Goal: Information Seeking & Learning: Understand process/instructions

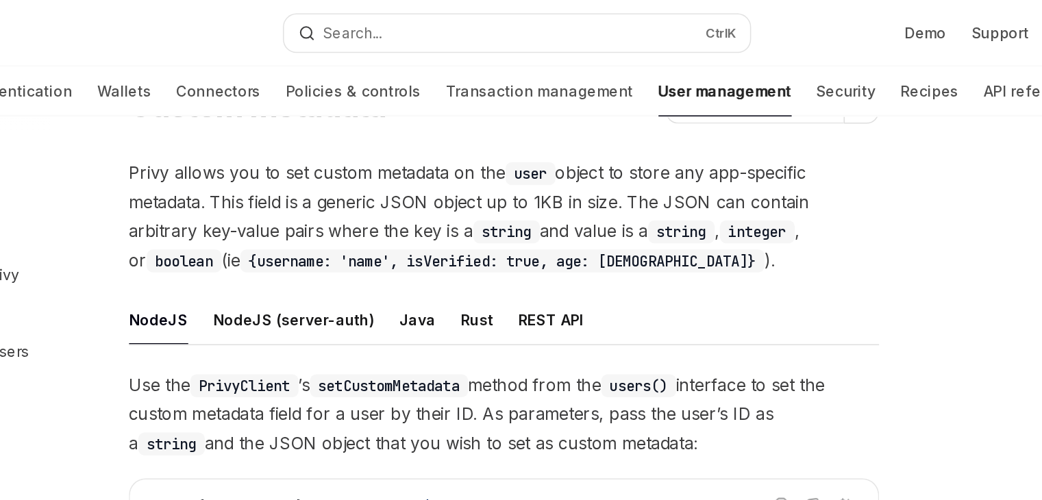
scroll to position [269, 0]
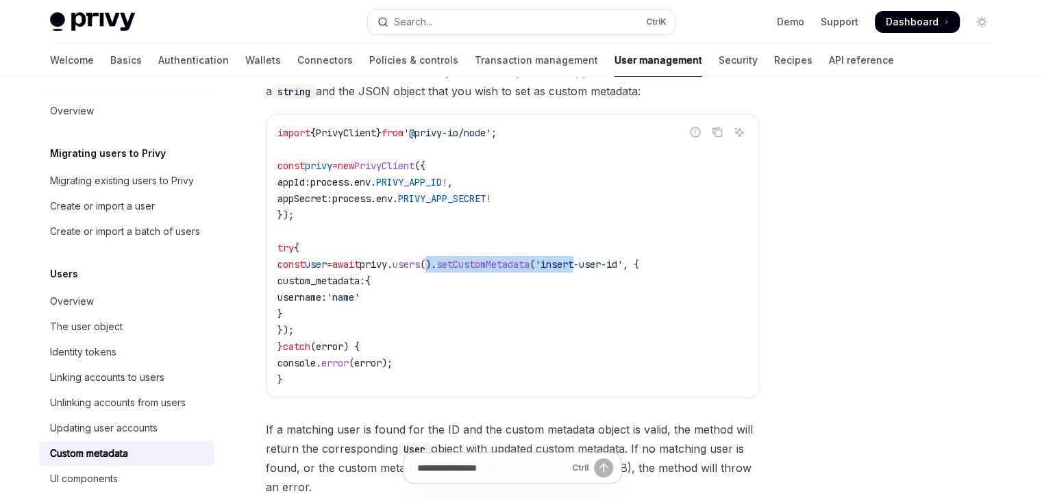
drag, startPoint x: 468, startPoint y: 261, endPoint x: 623, endPoint y: 264, distance: 155.5
click at [623, 264] on span "const user = await privy . users (). setCustomMetadata ( 'insert-user-id' , {" at bounding box center [458, 264] width 362 height 12
drag, startPoint x: 314, startPoint y: 269, endPoint x: 484, endPoint y: 287, distance: 170.8
click at [484, 287] on code "import { PrivyClient } from '@privy-io/node' ; const privy = new PrivyClient ({…" at bounding box center [512, 256] width 471 height 263
click at [480, 305] on code "import { PrivyClient } from '@privy-io/node' ; const privy = new PrivyClient ({…" at bounding box center [512, 256] width 471 height 263
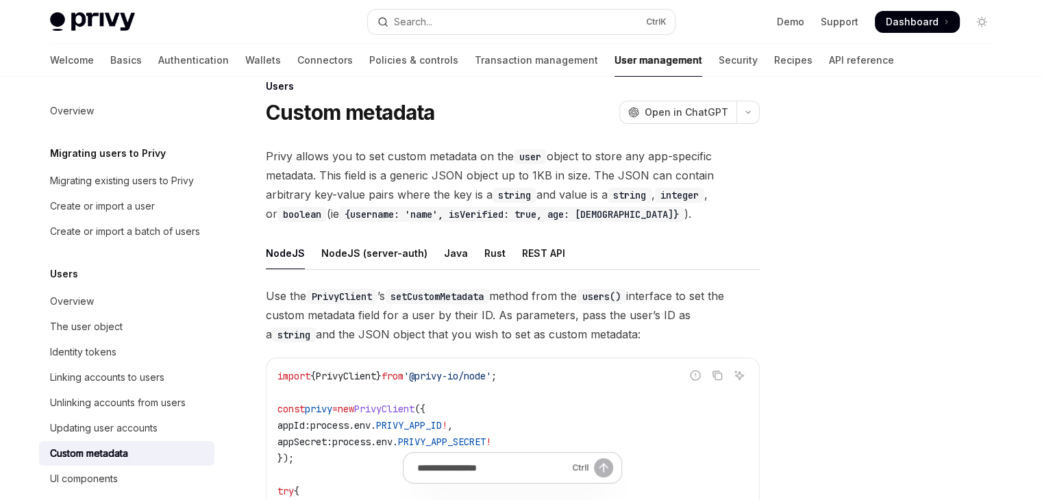
scroll to position [0, 0]
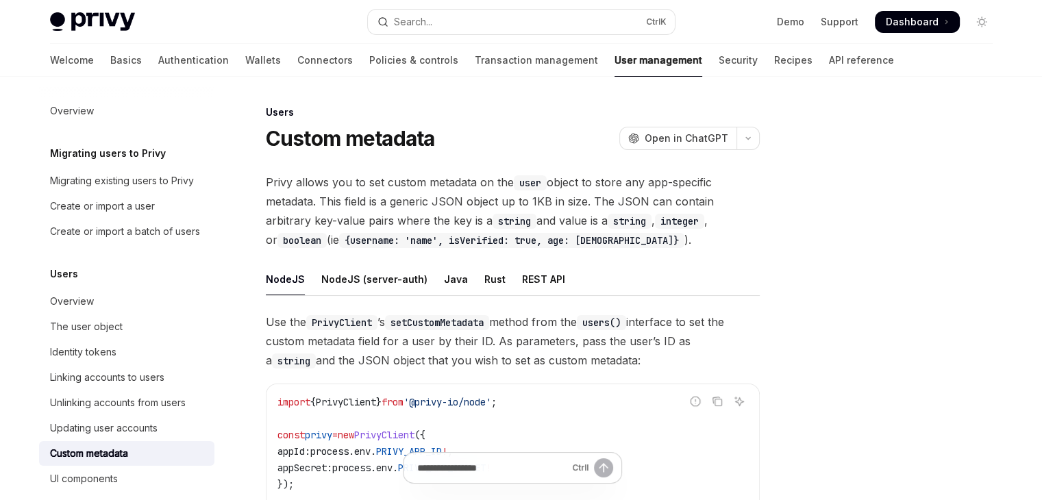
click at [741, 497] on div "Ctrl I" at bounding box center [513, 474] width 494 height 51
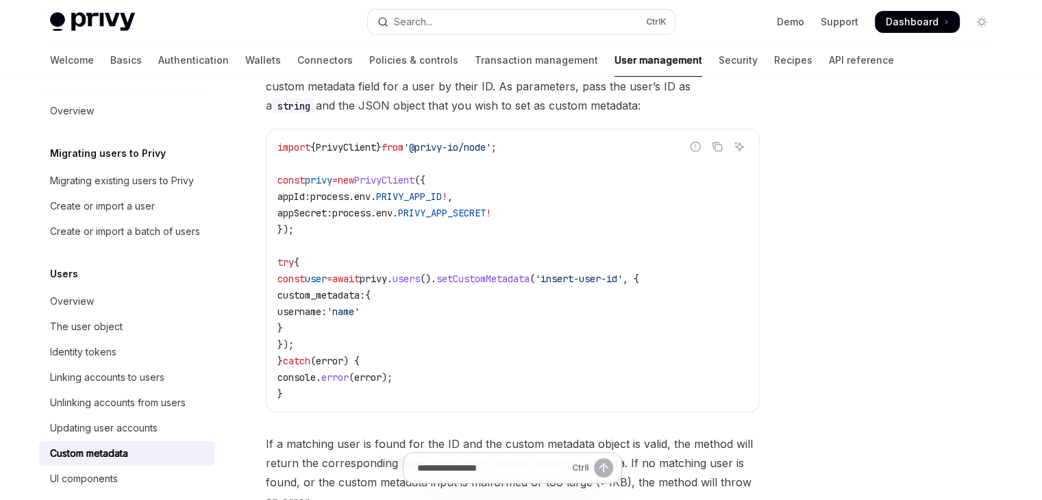
scroll to position [342, 0]
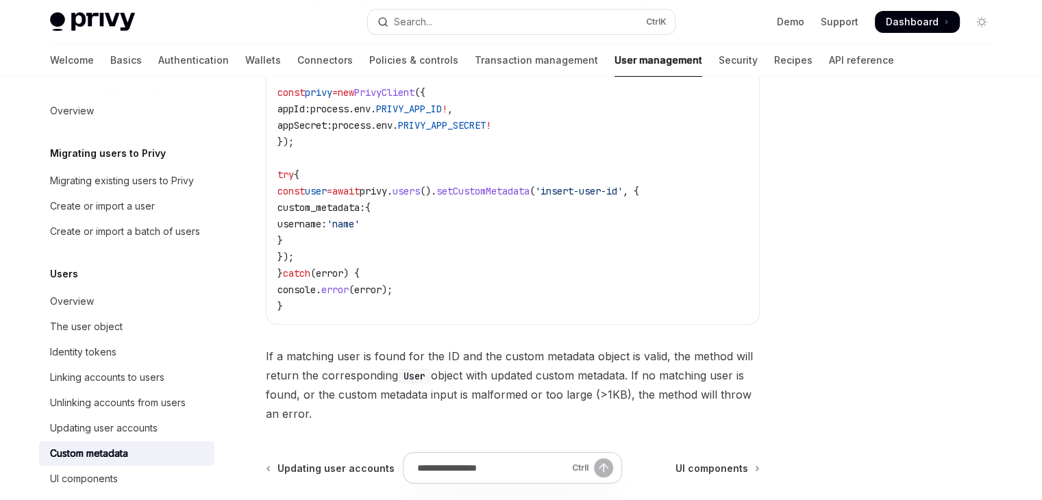
drag, startPoint x: 282, startPoint y: 365, endPoint x: 364, endPoint y: 412, distance: 94.8
click at [364, 412] on div "Users Custom metadata OpenAI Open in ChatGPT OpenAI Open in ChatGPT Privy allow…" at bounding box center [384, 203] width 756 height 883
click at [364, 412] on span "If a matching user is found for the ID and the custom metadata object is valid,…" at bounding box center [513, 385] width 494 height 77
drag, startPoint x: 462, startPoint y: 409, endPoint x: 329, endPoint y: 289, distance: 179.0
click at [329, 290] on div "Use the PrivyClient ’s setCustomMetadata method from the users() interface to s…" at bounding box center [513, 196] width 494 height 453
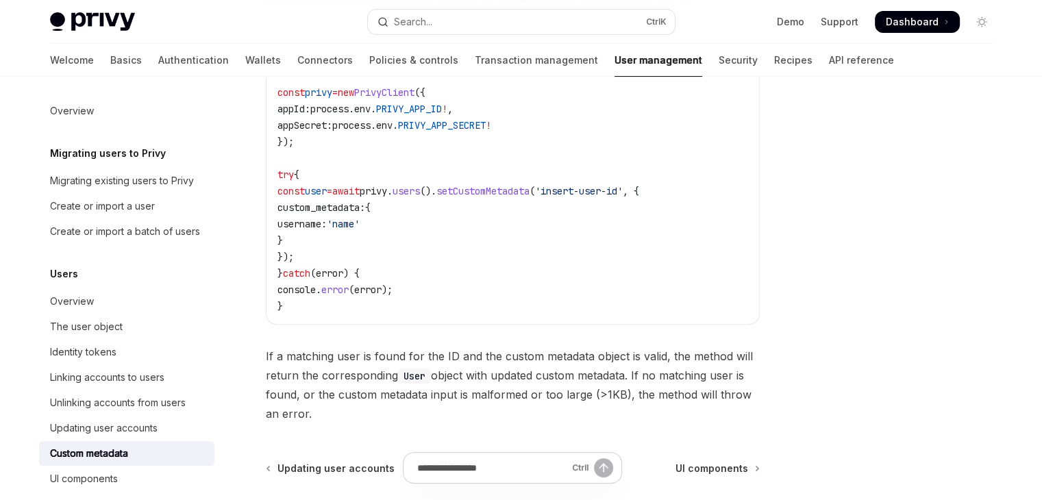
drag, startPoint x: 313, startPoint y: 262, endPoint x: 298, endPoint y: 145, distance: 117.4
click at [298, 145] on code "import { PrivyClient } from '@privy-io/node' ; const privy = new PrivyClient ({…" at bounding box center [512, 182] width 471 height 263
